Goal: Task Accomplishment & Management: Use online tool/utility

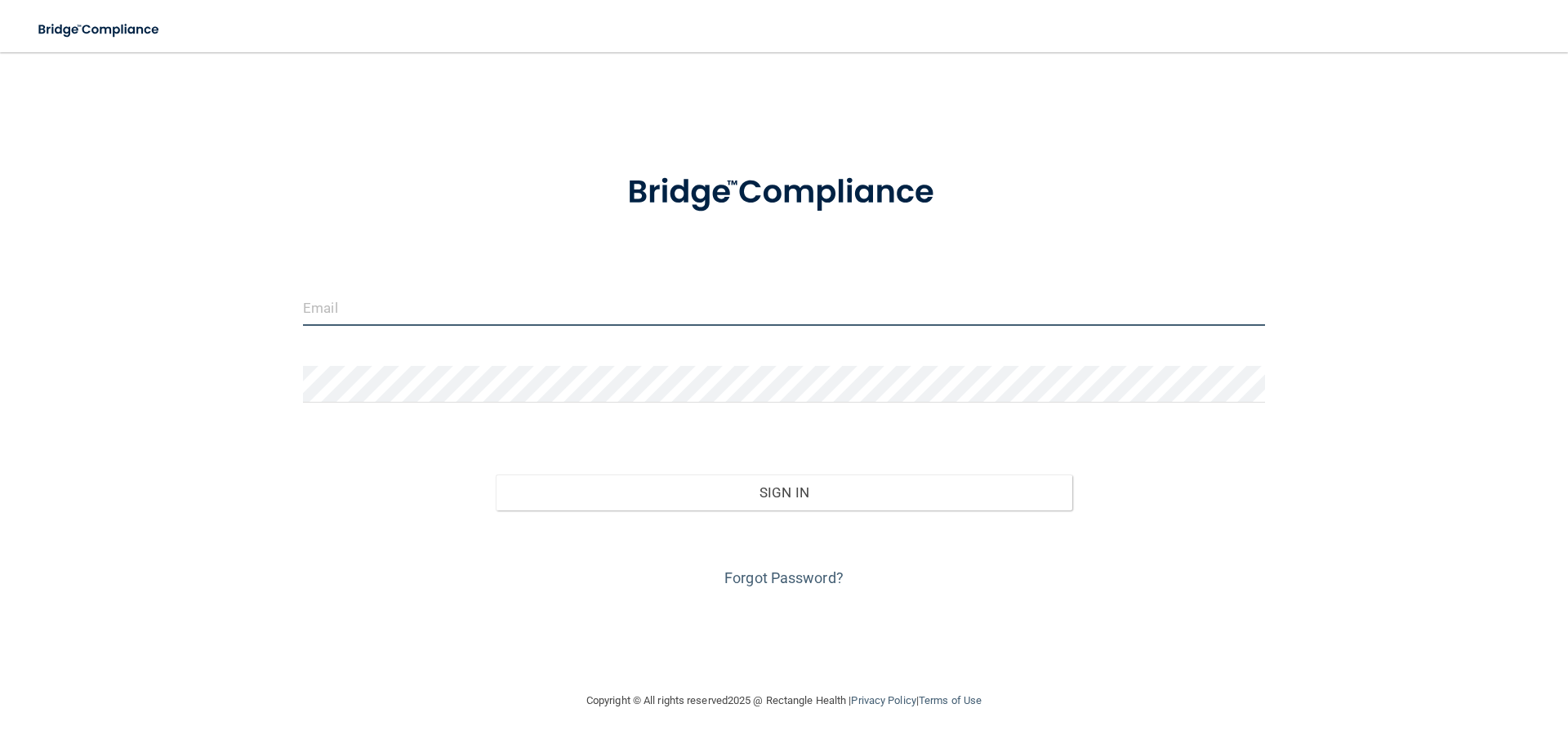
click at [824, 313] on input "email" at bounding box center [784, 308] width 962 height 37
type input "[EMAIL_ADDRESS][DOMAIN_NAME]"
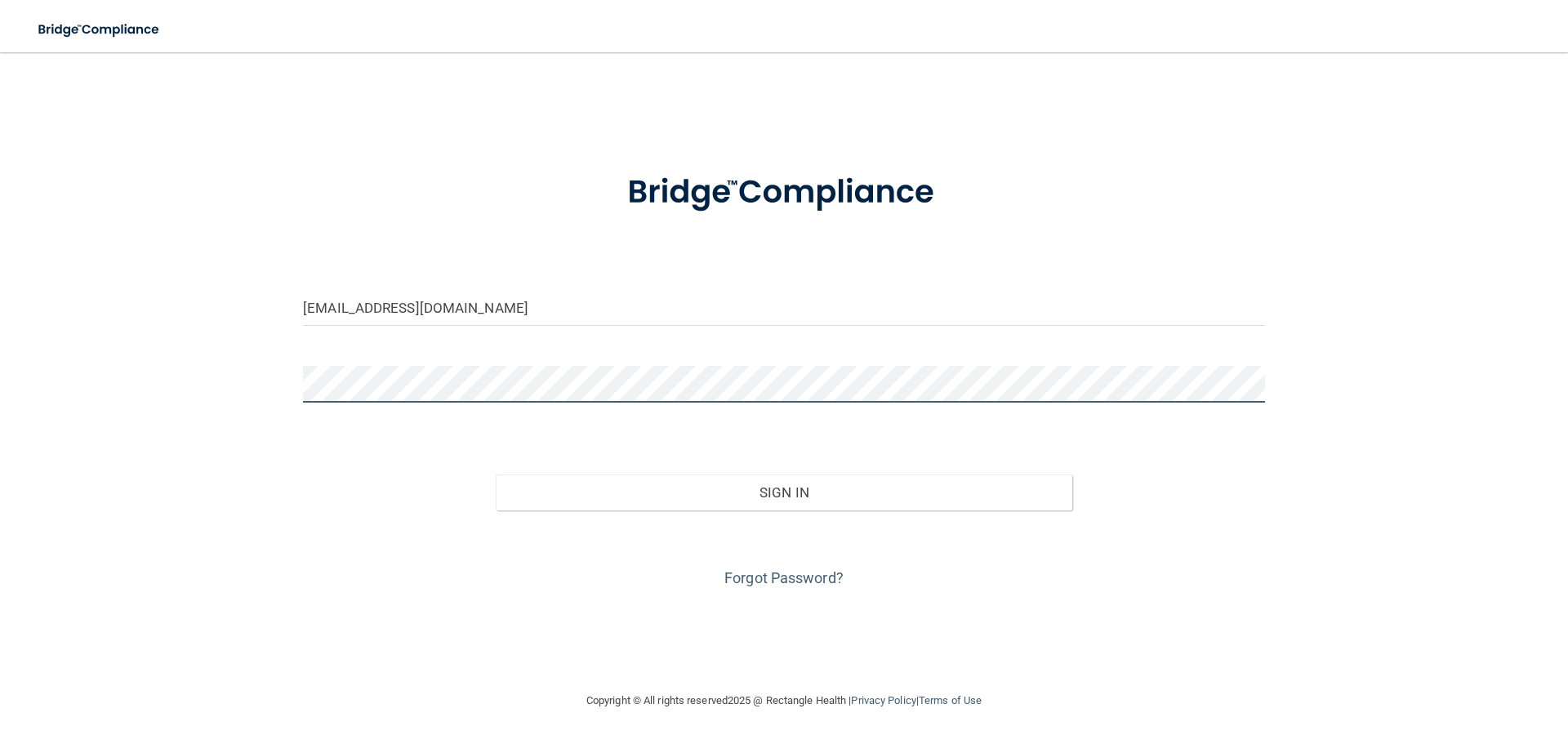
click at [495, 474] on button "Sign In" at bounding box center [784, 492] width 577 height 36
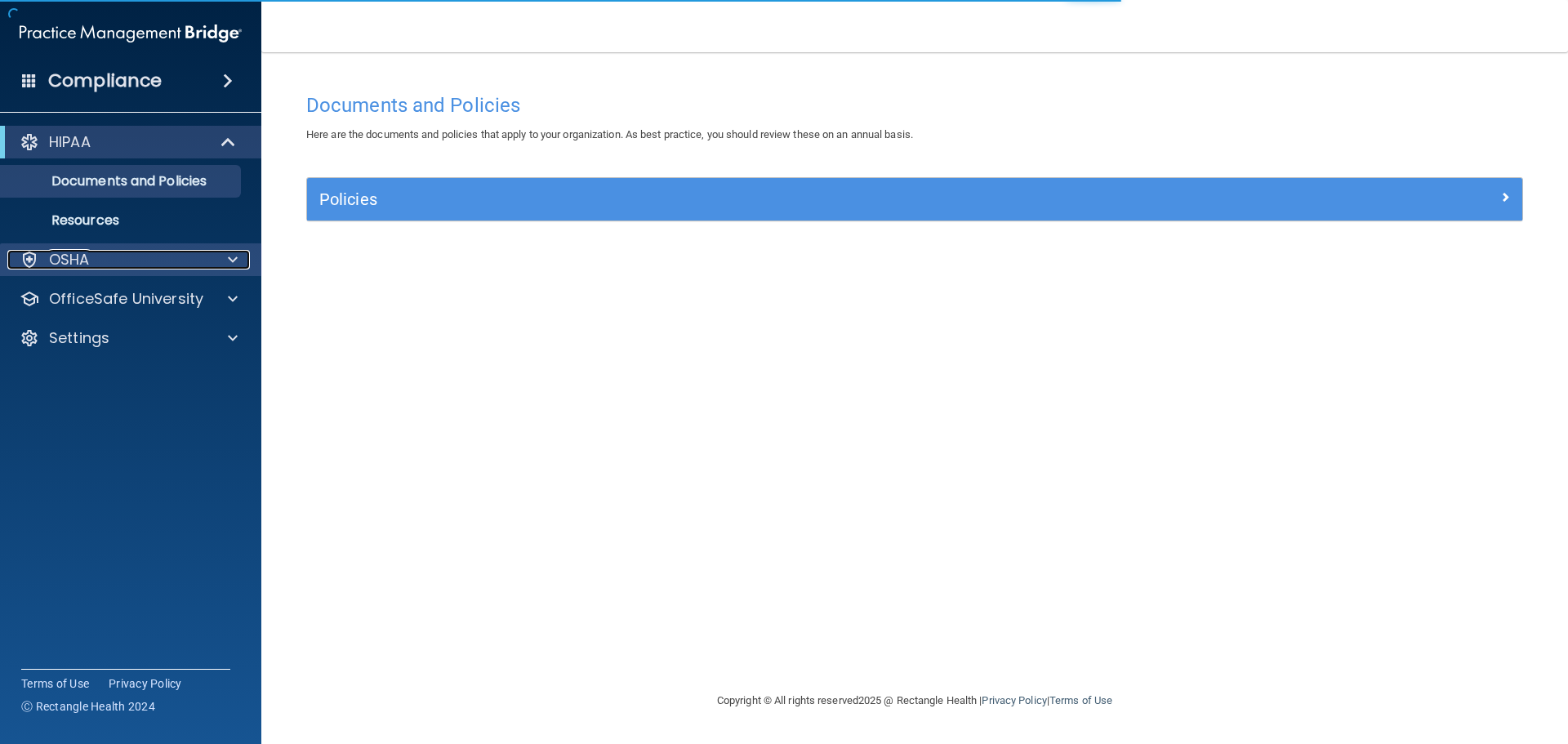
click at [138, 266] on div "OSHA" at bounding box center [109, 259] width 203 height 20
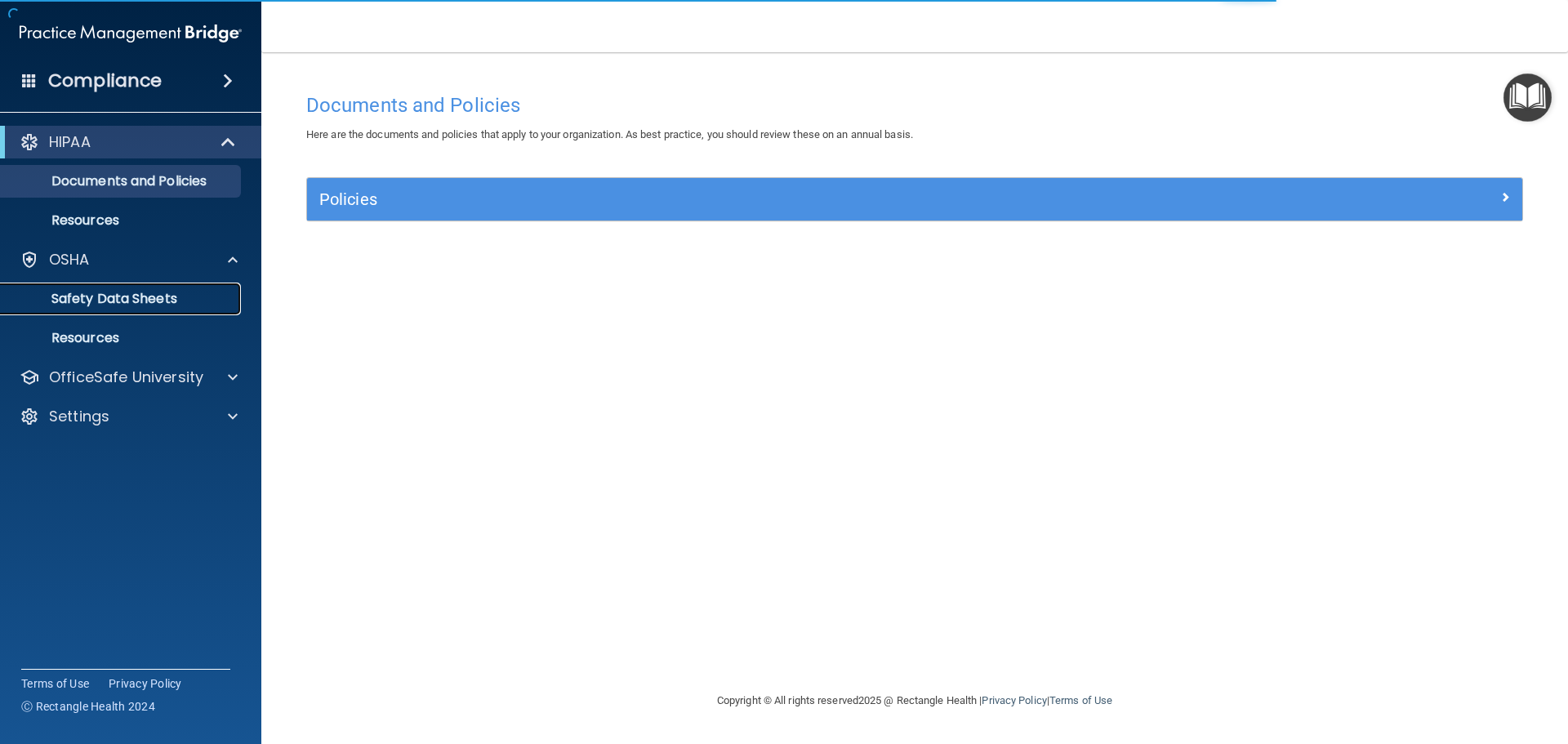
click at [138, 293] on p "Safety Data Sheets" at bounding box center [122, 299] width 223 height 17
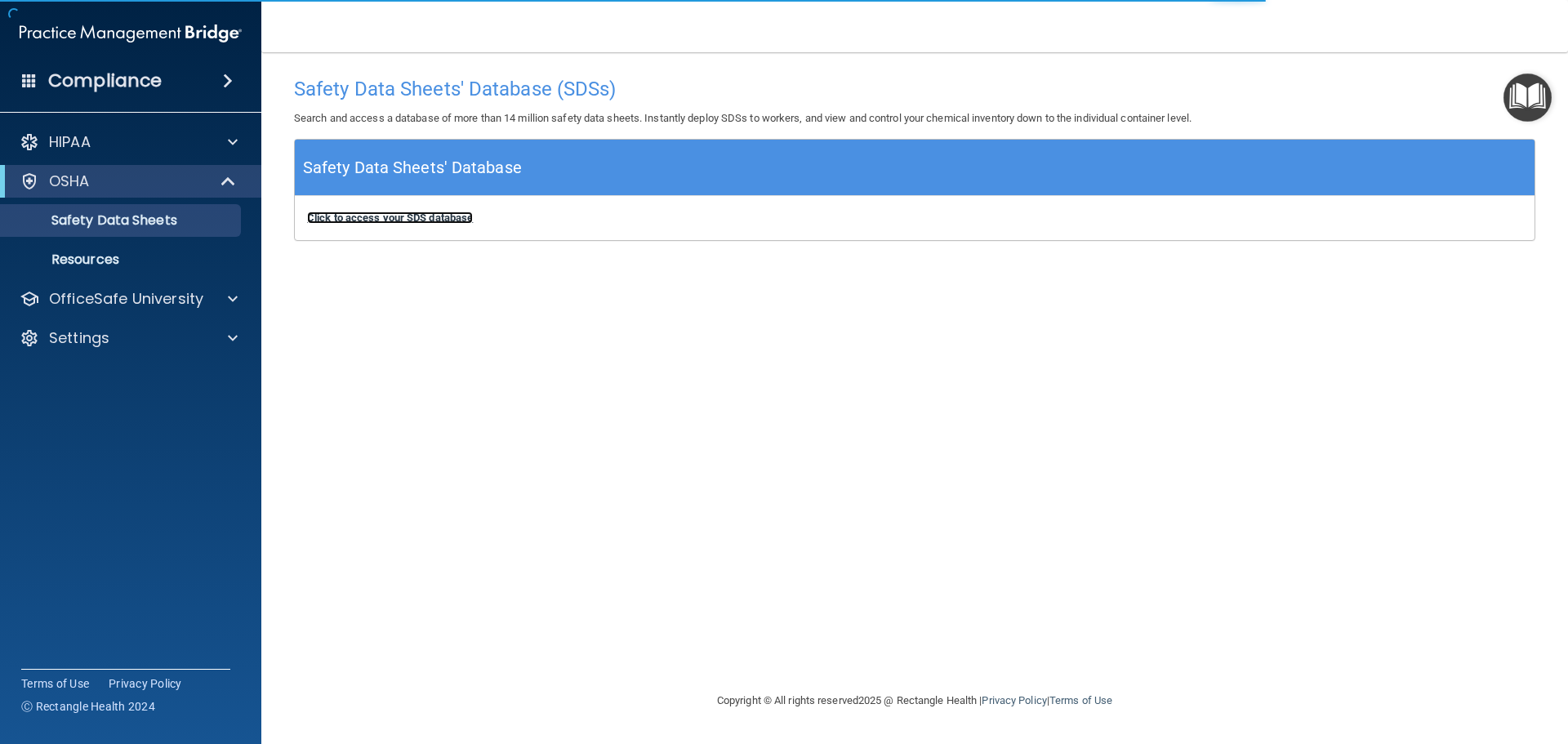
click at [411, 215] on b "Click to access your SDS database" at bounding box center [389, 218] width 165 height 12
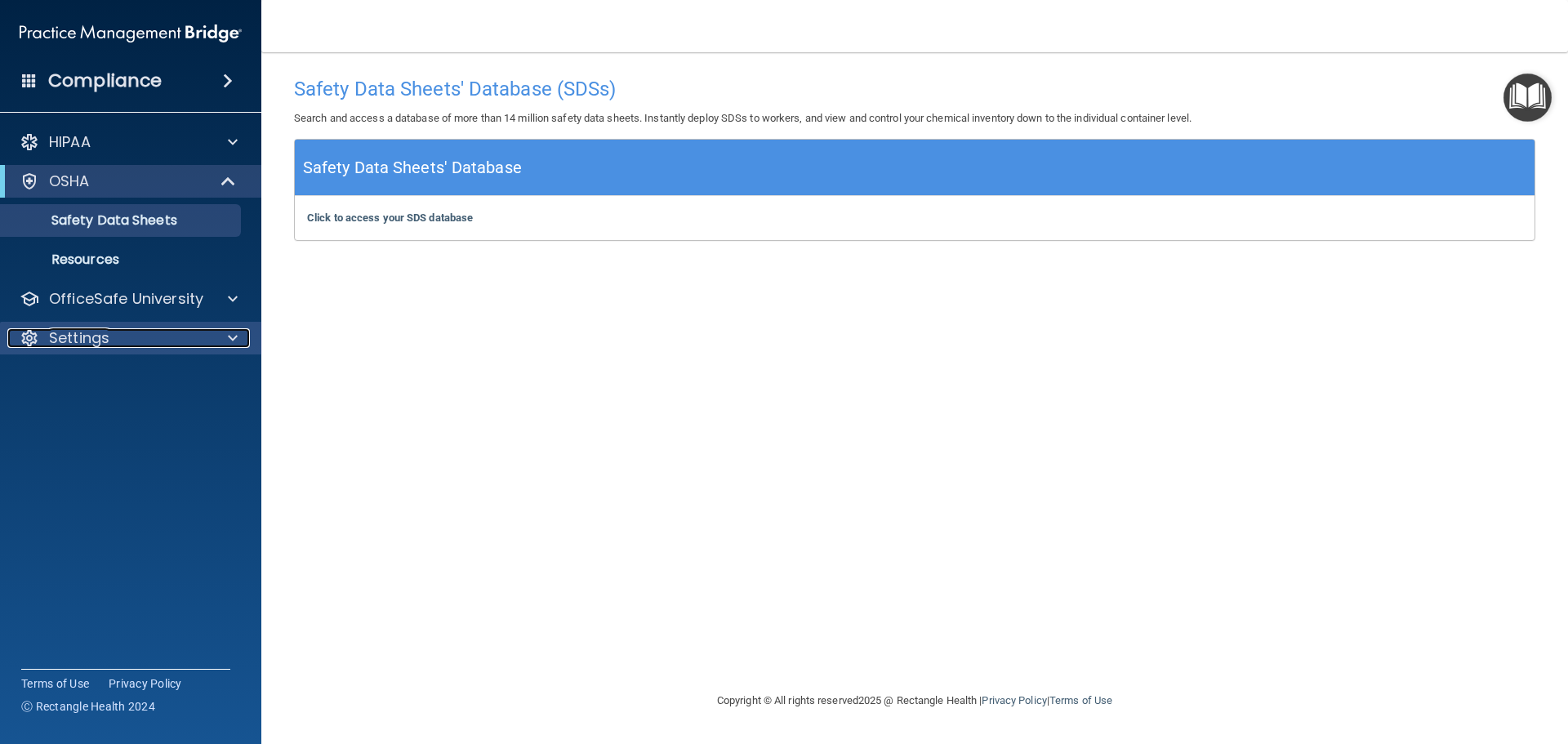
click at [117, 340] on div "Settings" at bounding box center [109, 338] width 203 height 20
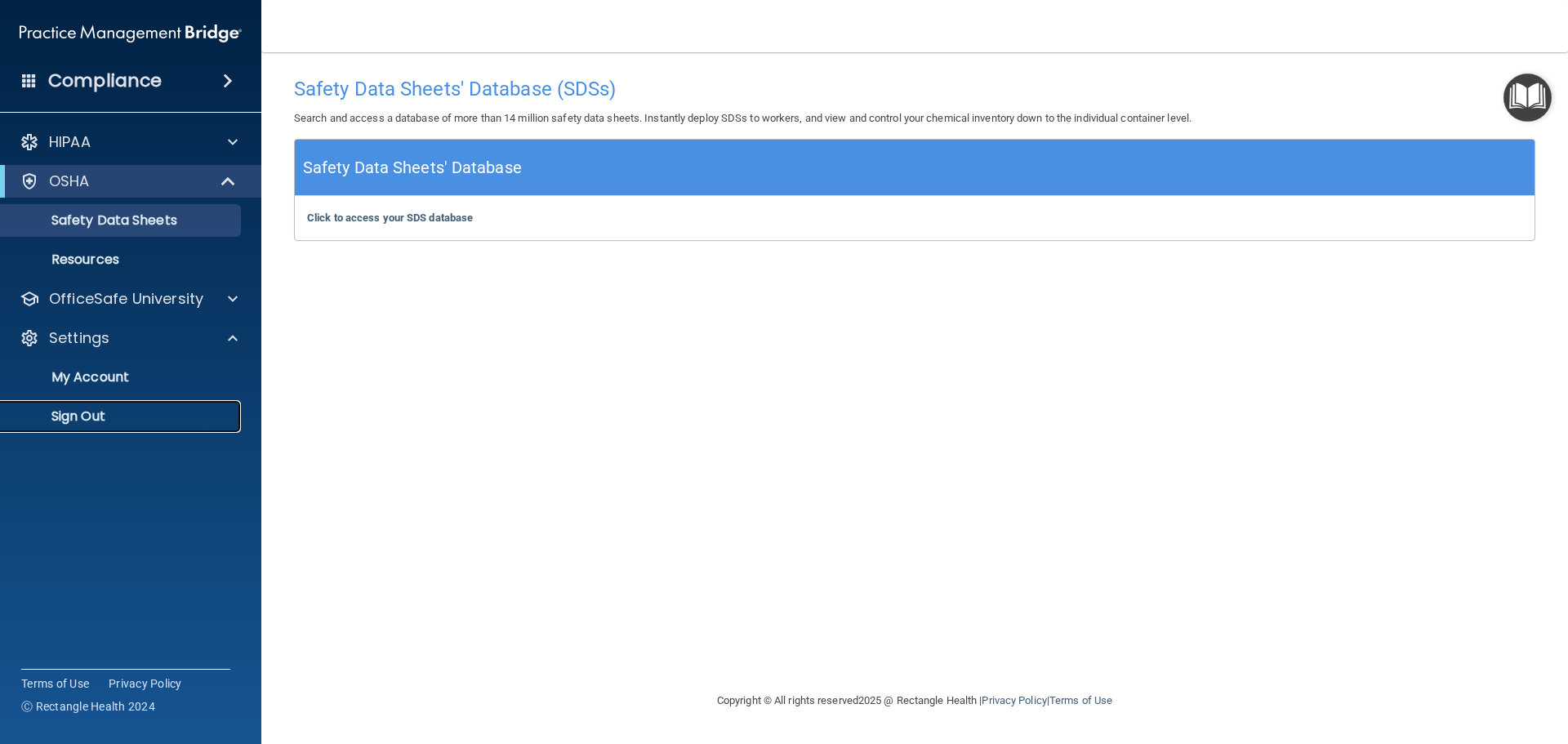
click at [95, 419] on p "Sign Out" at bounding box center [122, 417] width 223 height 17
